Goal: Task Accomplishment & Management: Manage account settings

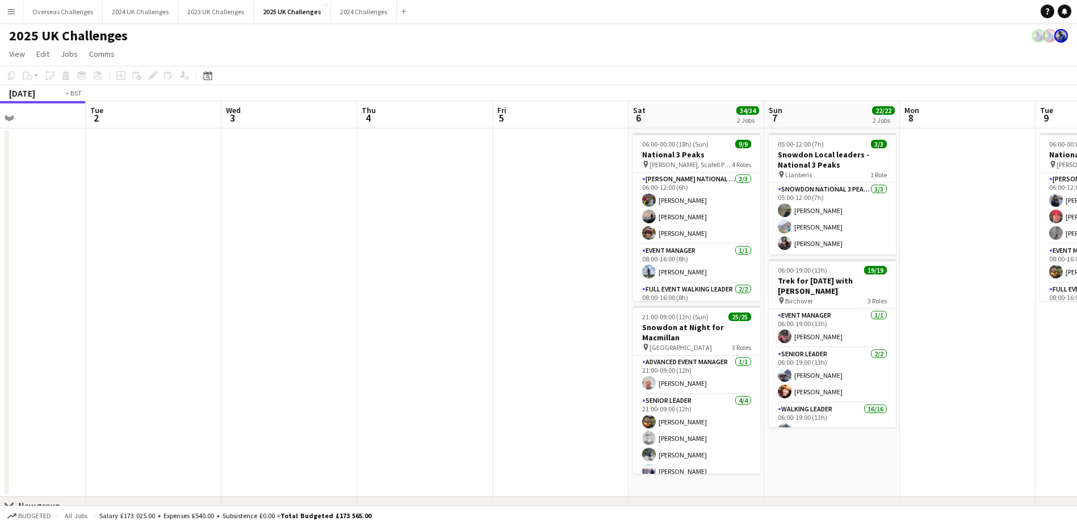
scroll to position [0, 541]
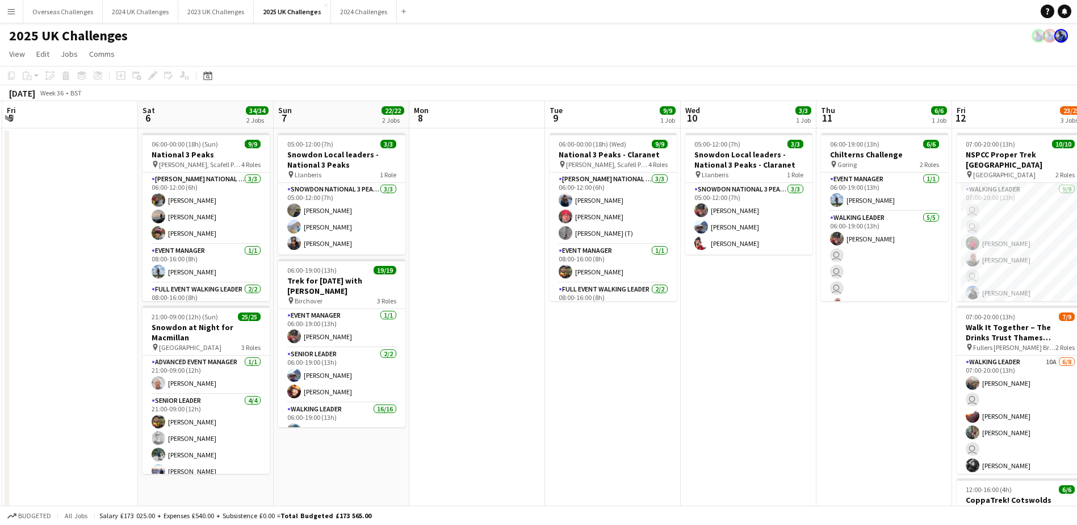
drag, startPoint x: 573, startPoint y: 266, endPoint x: -297, endPoint y: 229, distance: 870.6
click at [0, 229] on html "Menu Boards Boards Boards All jobs Status Workforce Workforce My Workforce Recr…" at bounding box center [538, 370] width 1077 height 740
drag, startPoint x: 872, startPoint y: 343, endPoint x: 304, endPoint y: 326, distance: 568.0
click at [304, 326] on app-calendar-viewport "Mon 1 Tue 2 Wed 3 Thu 4 Fri 5 Sat 6 34/34 2 Jobs Sun 7 22/22 2 Jobs Mon 8 Tue 9…" at bounding box center [538, 494] width 1077 height 786
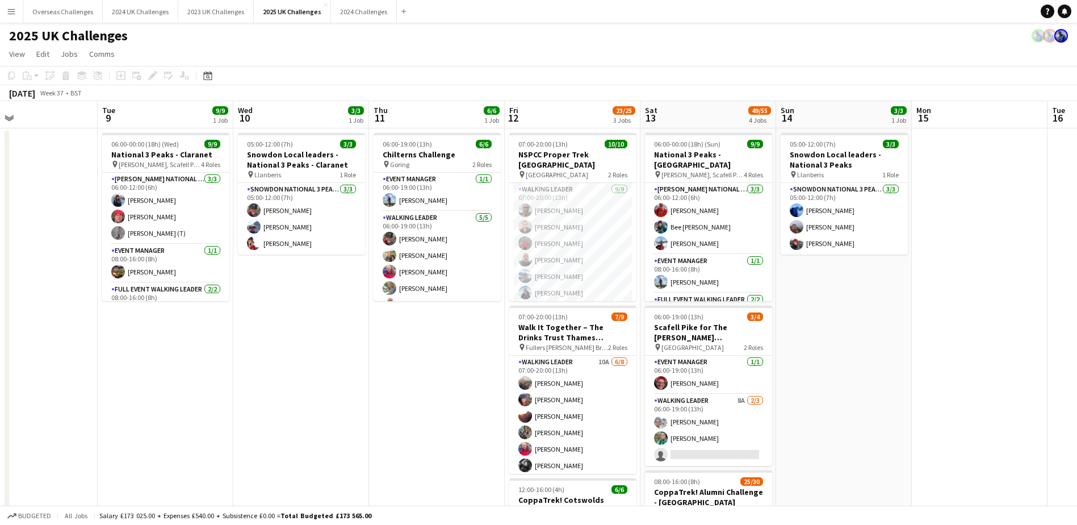
scroll to position [0, 453]
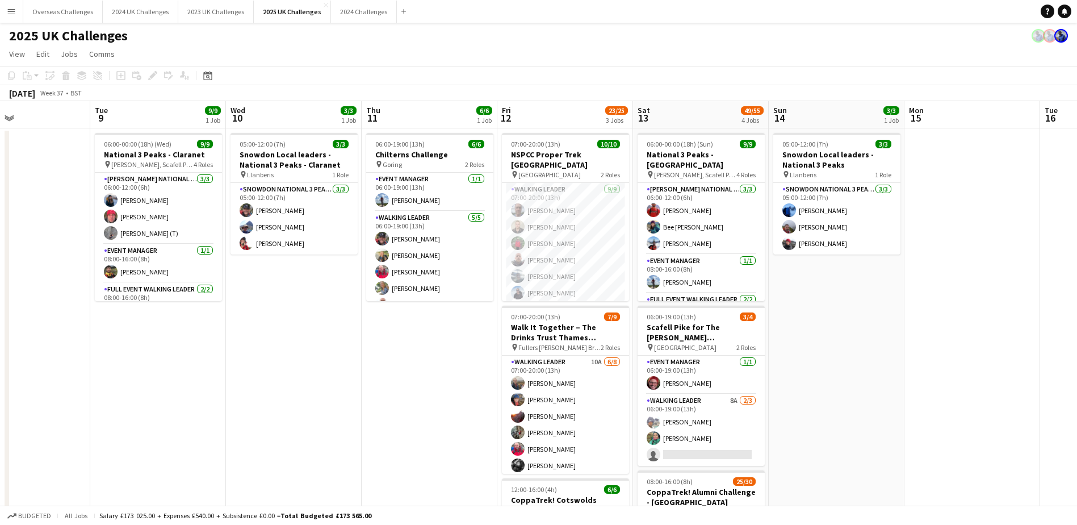
drag, startPoint x: 858, startPoint y: 435, endPoint x: 569, endPoint y: 421, distance: 288.8
click at [569, 421] on app-calendar-viewport "Fri 5 Sat 6 34/34 2 Jobs Sun 7 22/22 2 Jobs Mon 8 Tue 9 9/9 1 Job Wed 10 3/3 1 …" at bounding box center [538, 494] width 1077 height 786
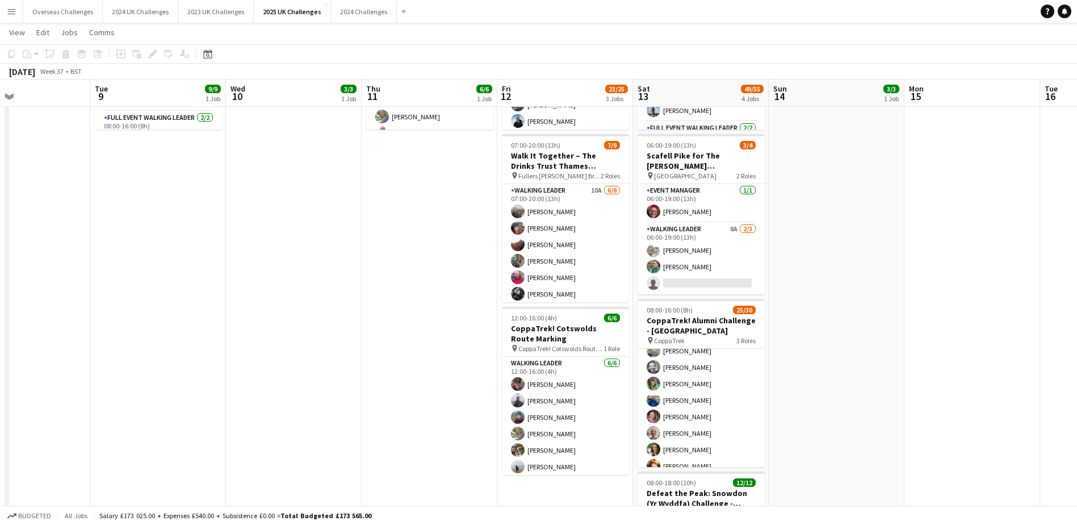
scroll to position [341, 0]
click at [610, 419] on app-card-role "Walking Leader 11A 24/25 08:00-16:00 (8h) [PERSON_NAME] [PERSON_NAME] [PERSON_N…" at bounding box center [701, 352] width 127 height 434
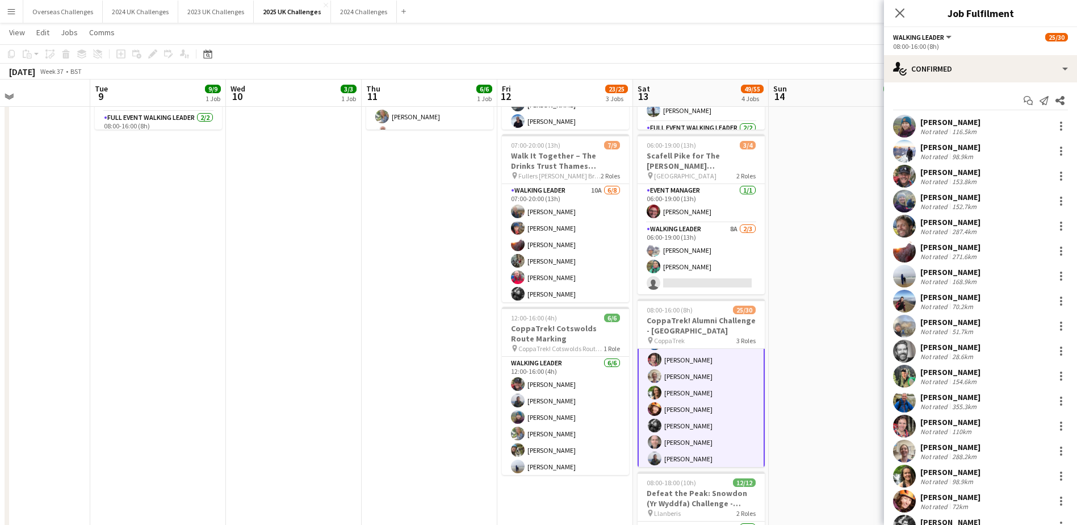
scroll to position [39, 0]
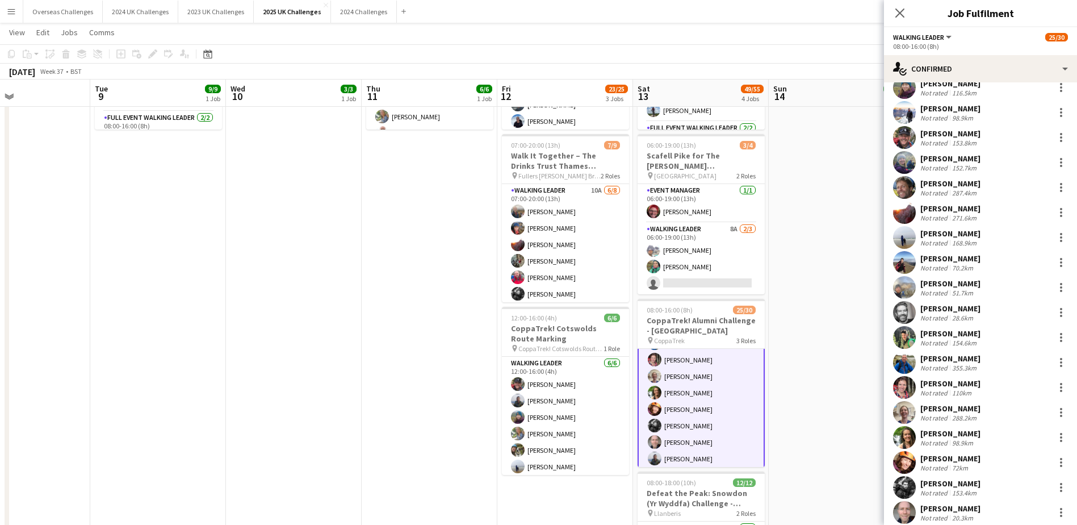
click at [610, 441] on div "[PERSON_NAME]" at bounding box center [950, 508] width 60 height 10
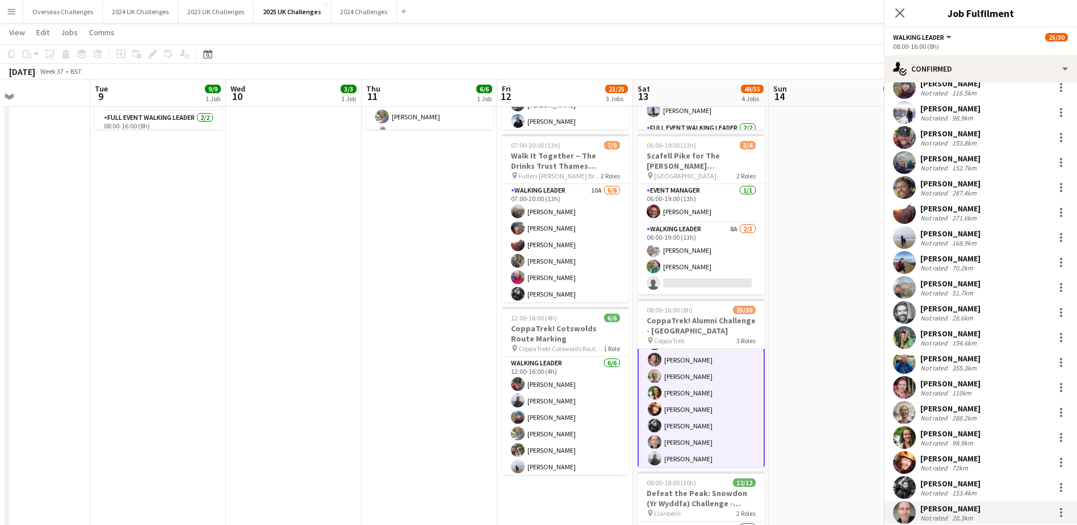
scroll to position [57, 0]
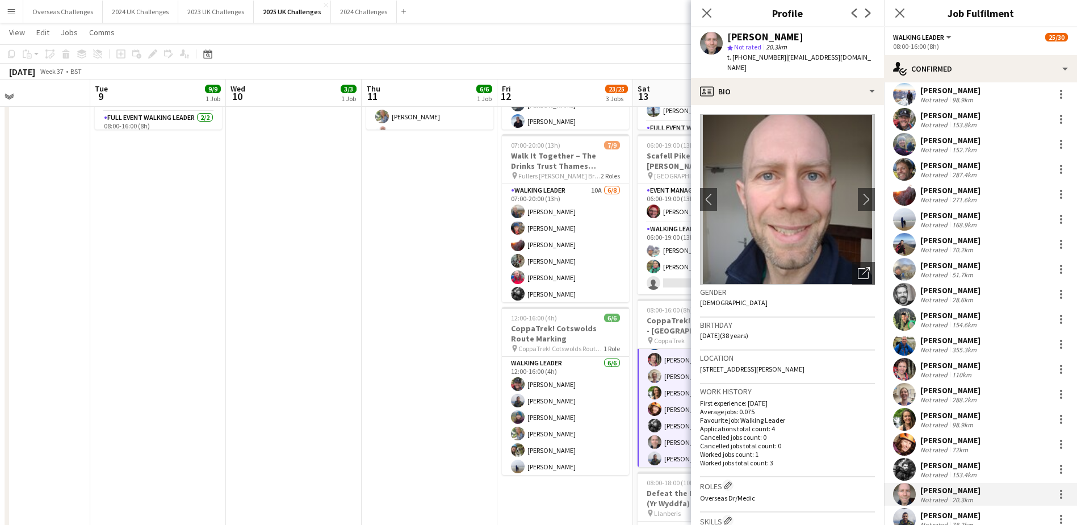
click at [610, 441] on div "[PERSON_NAME]" at bounding box center [950, 465] width 60 height 10
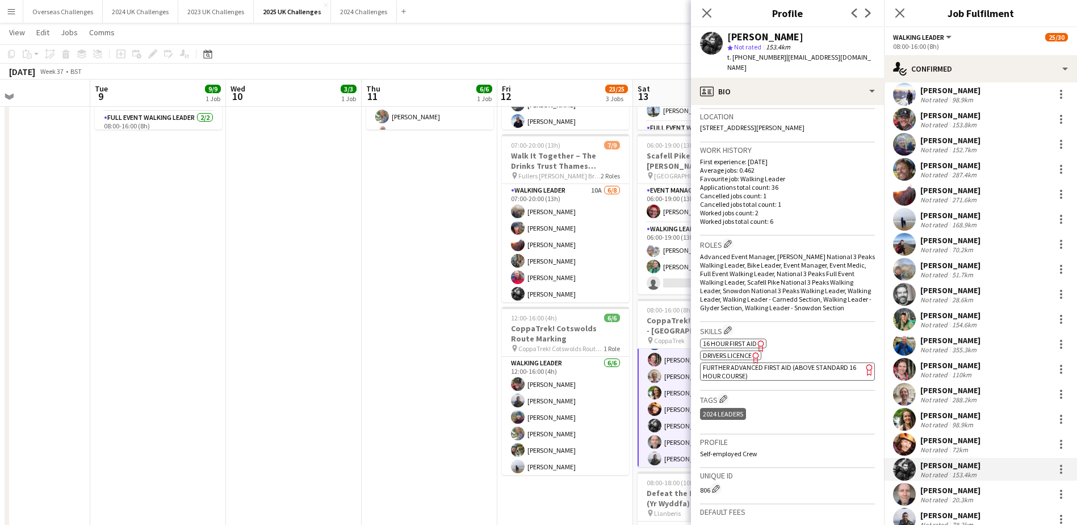
scroll to position [136, 0]
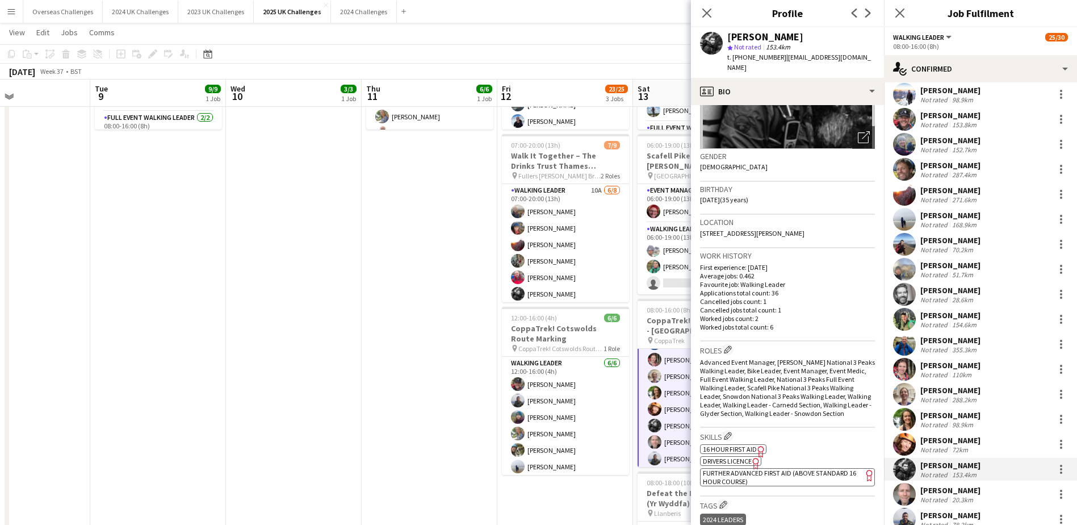
click at [610, 441] on div "20.3km" at bounding box center [963, 499] width 26 height 9
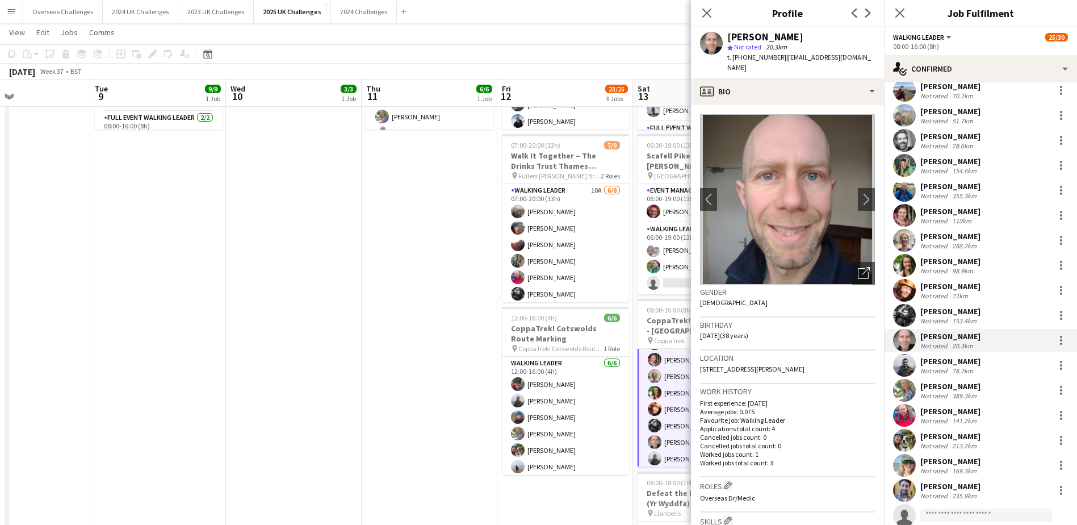
scroll to position [227, 0]
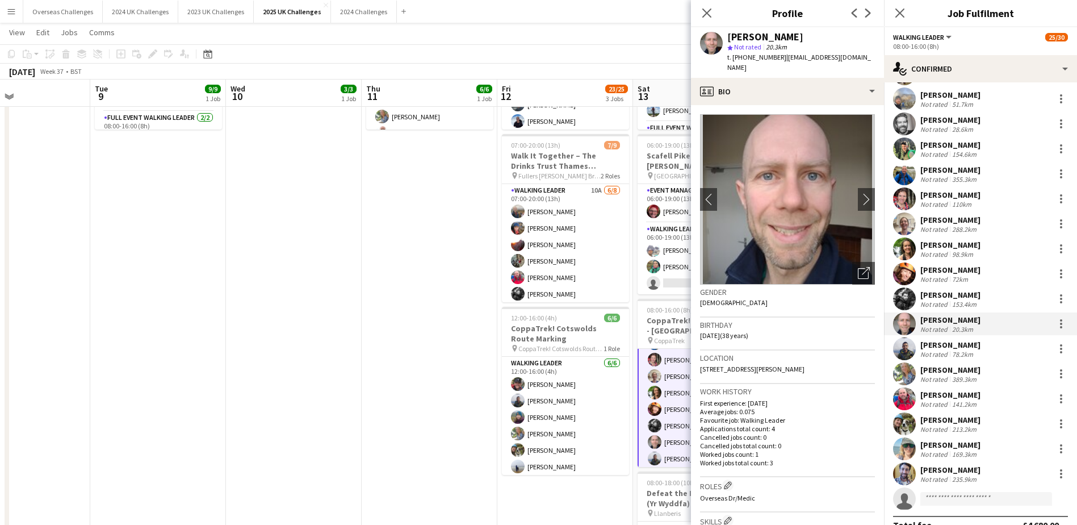
click at [610, 412] on div "[PERSON_NAME] Not rated 116.5km [PERSON_NAME] Not rated 98.9km [PERSON_NAME] No…" at bounding box center [980, 199] width 193 height 622
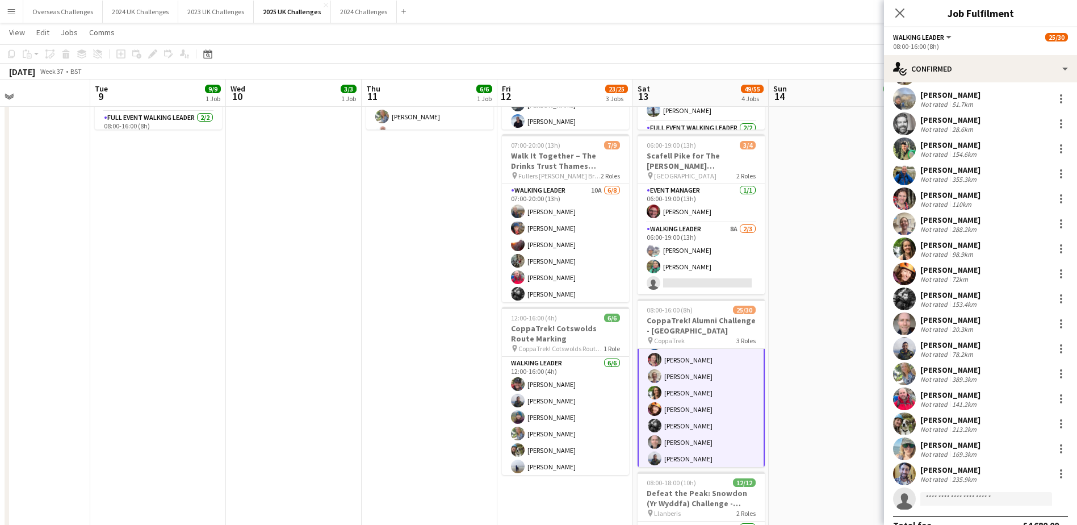
click at [610, 418] on div "[PERSON_NAME]" at bounding box center [950, 419] width 60 height 10
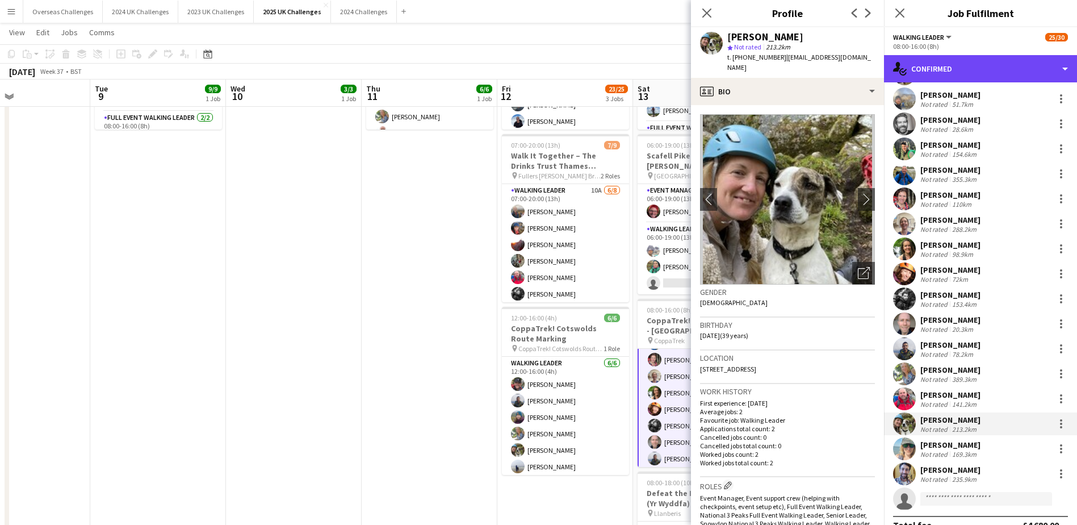
click at [610, 69] on div "single-neutral-actions-check-2 Confirmed" at bounding box center [980, 68] width 193 height 27
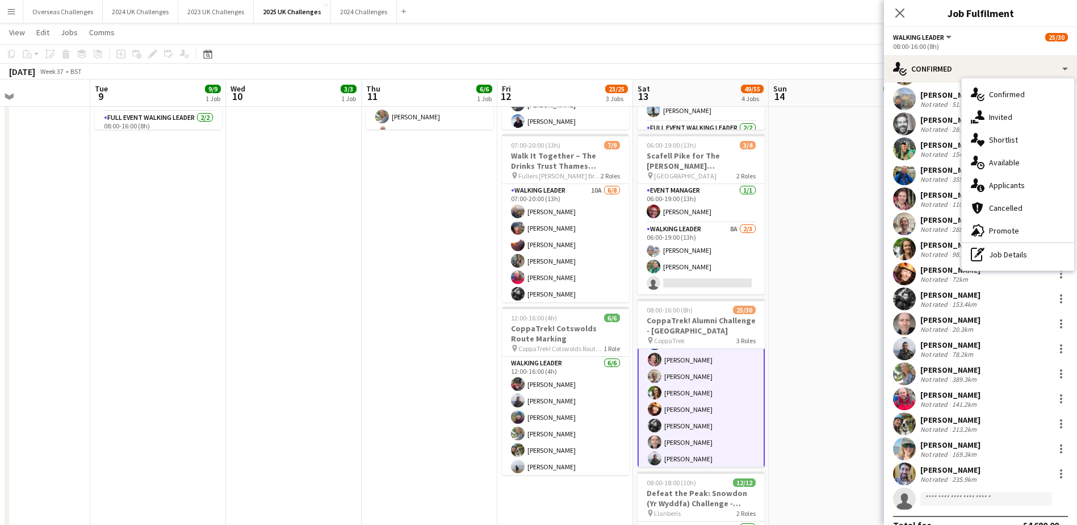
click at [610, 184] on div "single-neutral-actions-information Applicants" at bounding box center [1018, 185] width 112 height 23
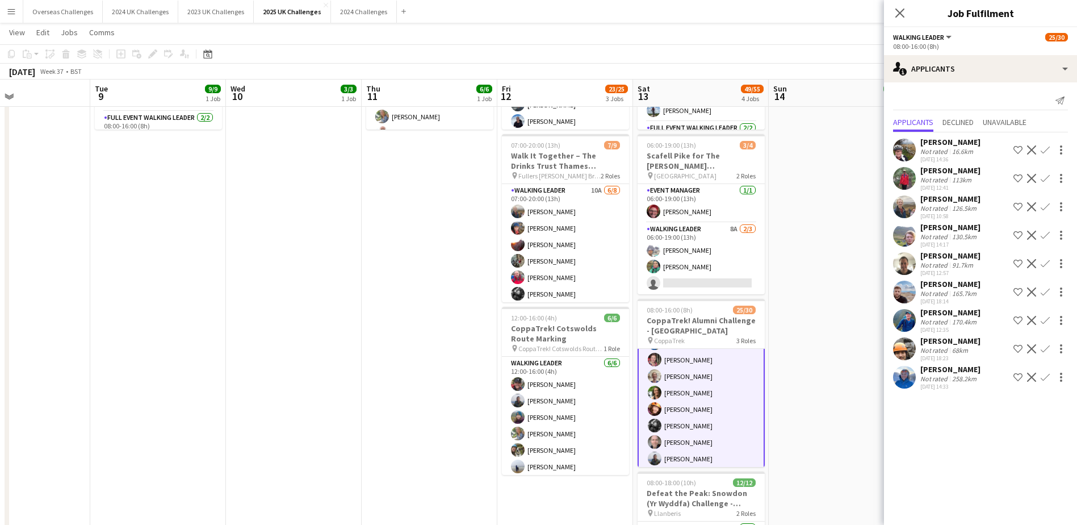
click at [610, 364] on div "[PERSON_NAME]" at bounding box center [950, 369] width 60 height 10
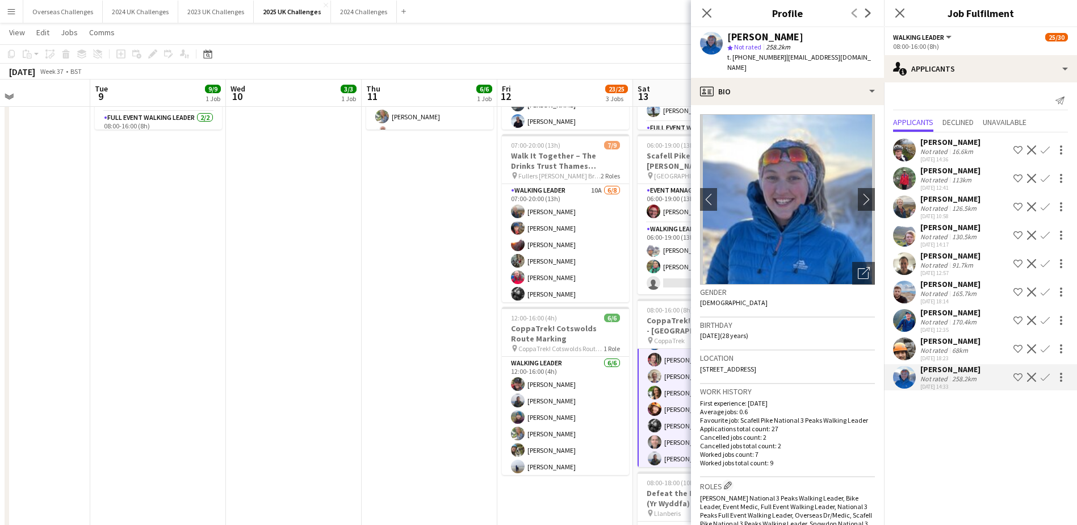
click at [610, 386] on app-card-role "Walking Leader 11A 24/25 08:00-16:00 (8h) [PERSON_NAME] [PERSON_NAME] [PERSON_N…" at bounding box center [701, 351] width 127 height 436
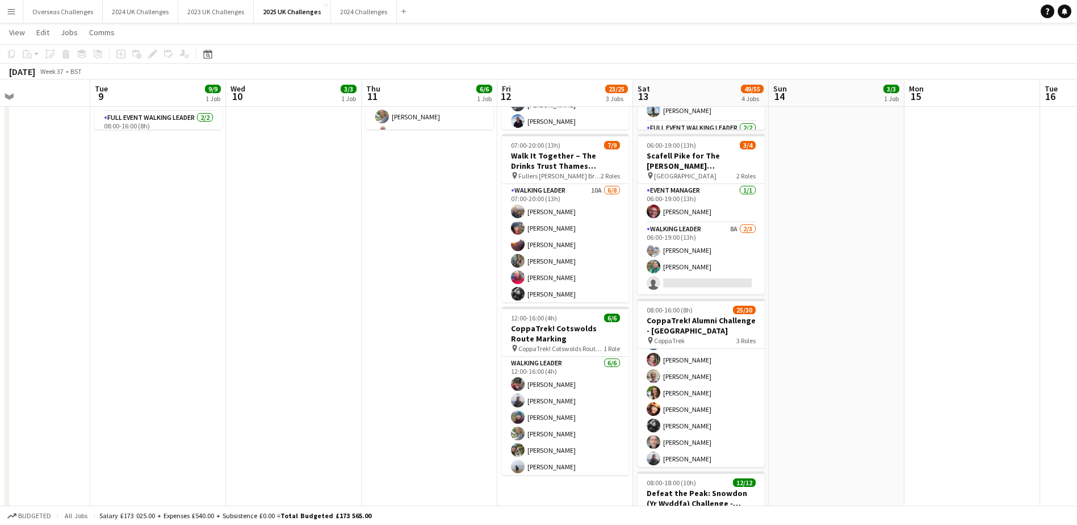
scroll to position [397, 0]
click at [610, 441] on app-card-role "Walking Leader 11A 24/25 08:00-16:00 (8h) [PERSON_NAME] [PERSON_NAME] [PERSON_N…" at bounding box center [701, 295] width 127 height 434
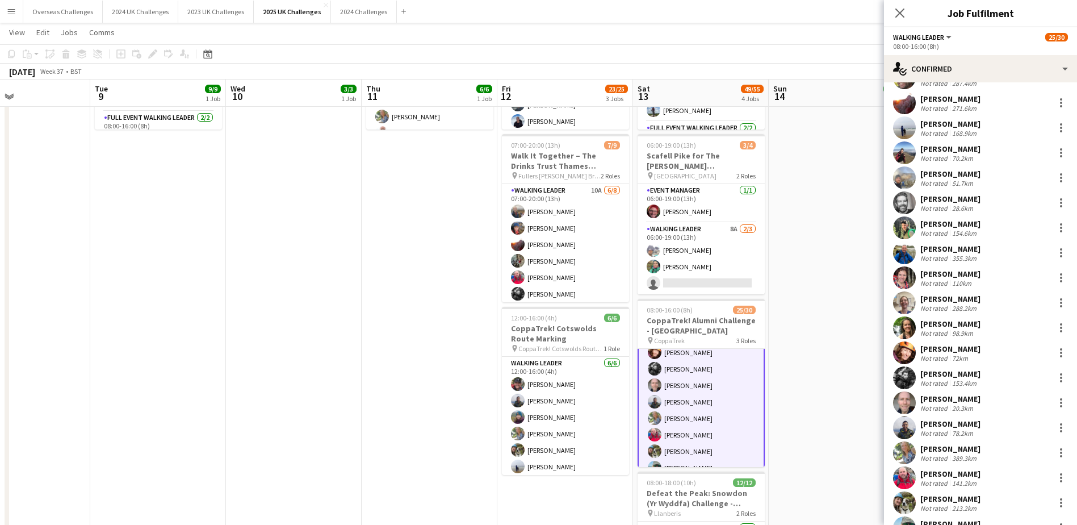
scroll to position [227, 0]
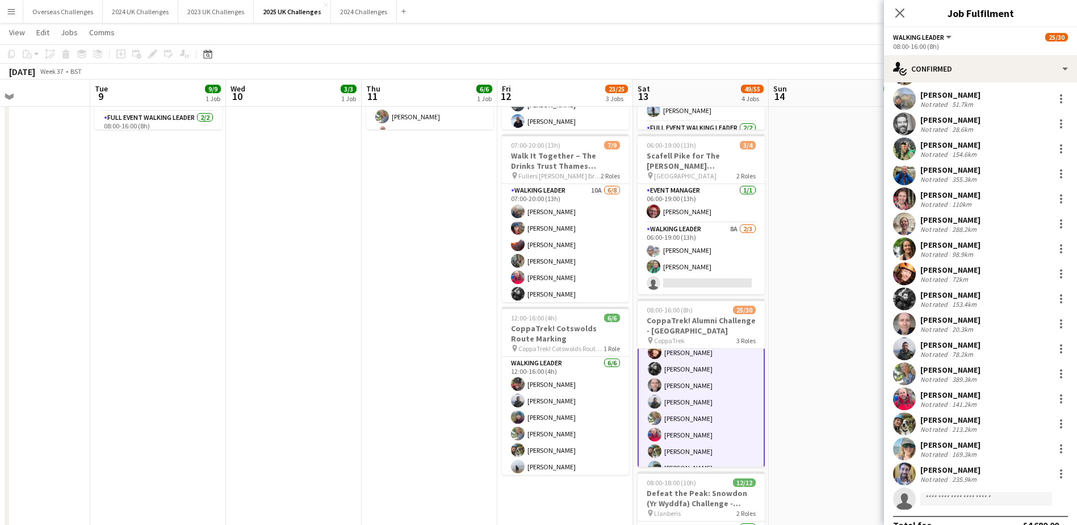
click at [610, 424] on div "[PERSON_NAME]" at bounding box center [950, 419] width 60 height 10
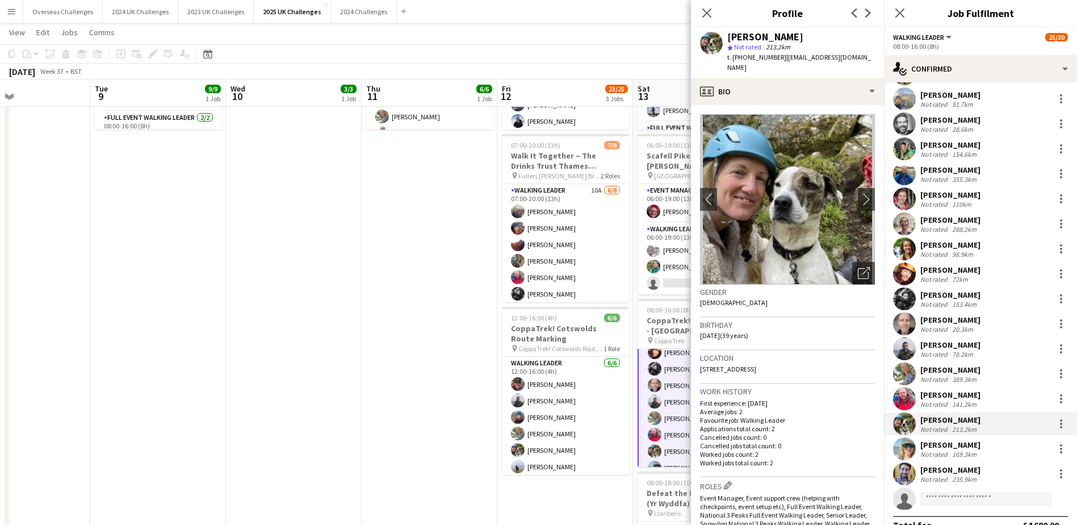
drag, startPoint x: 780, startPoint y: 55, endPoint x: 842, endPoint y: 55, distance: 61.9
click at [610, 55] on span "| [EMAIL_ADDRESS][DOMAIN_NAME]" at bounding box center [799, 62] width 144 height 19
copy span "[EMAIL_ADDRESS][DOMAIN_NAME]"
click at [610, 328] on div "20.3km" at bounding box center [963, 329] width 26 height 9
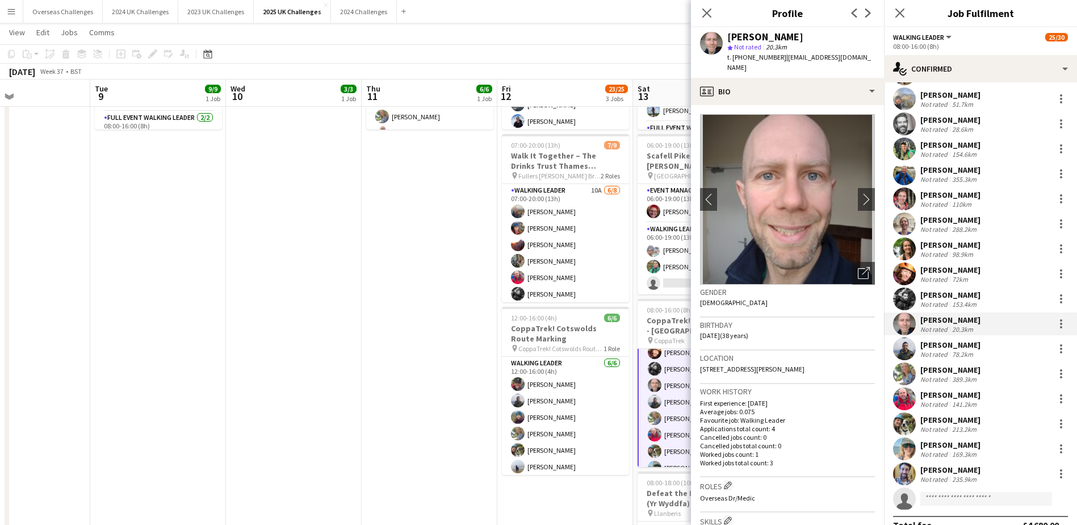
drag, startPoint x: 780, startPoint y: 57, endPoint x: 858, endPoint y: 60, distance: 78.4
click at [610, 60] on span "| [EMAIL_ADDRESS][DOMAIN_NAME]" at bounding box center [799, 62] width 144 height 19
drag, startPoint x: 858, startPoint y: 60, endPoint x: 850, endPoint y: 58, distance: 8.0
copy span "[EMAIL_ADDRESS][DOMAIN_NAME]"
click at [610, 296] on div "[PERSON_NAME]" at bounding box center [950, 295] width 60 height 10
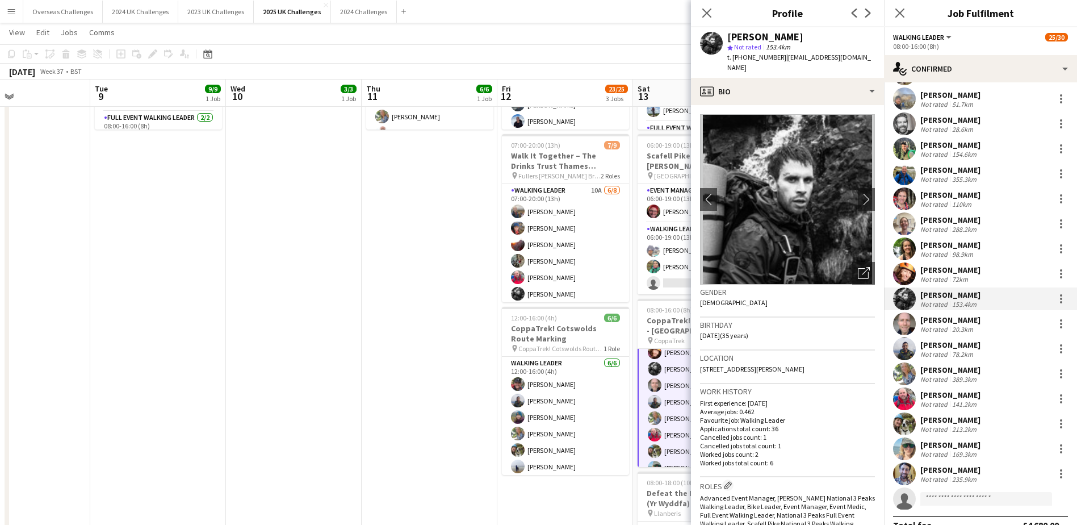
drag, startPoint x: 780, startPoint y: 58, endPoint x: 838, endPoint y: 60, distance: 57.9
click at [610, 60] on span "| [EMAIL_ADDRESS][DOMAIN_NAME]" at bounding box center [799, 62] width 144 height 19
drag, startPoint x: 838, startPoint y: 60, endPoint x: 832, endPoint y: 58, distance: 5.9
copy span "[EMAIL_ADDRESS][DOMAIN_NAME]"
